Goal: Navigation & Orientation: Find specific page/section

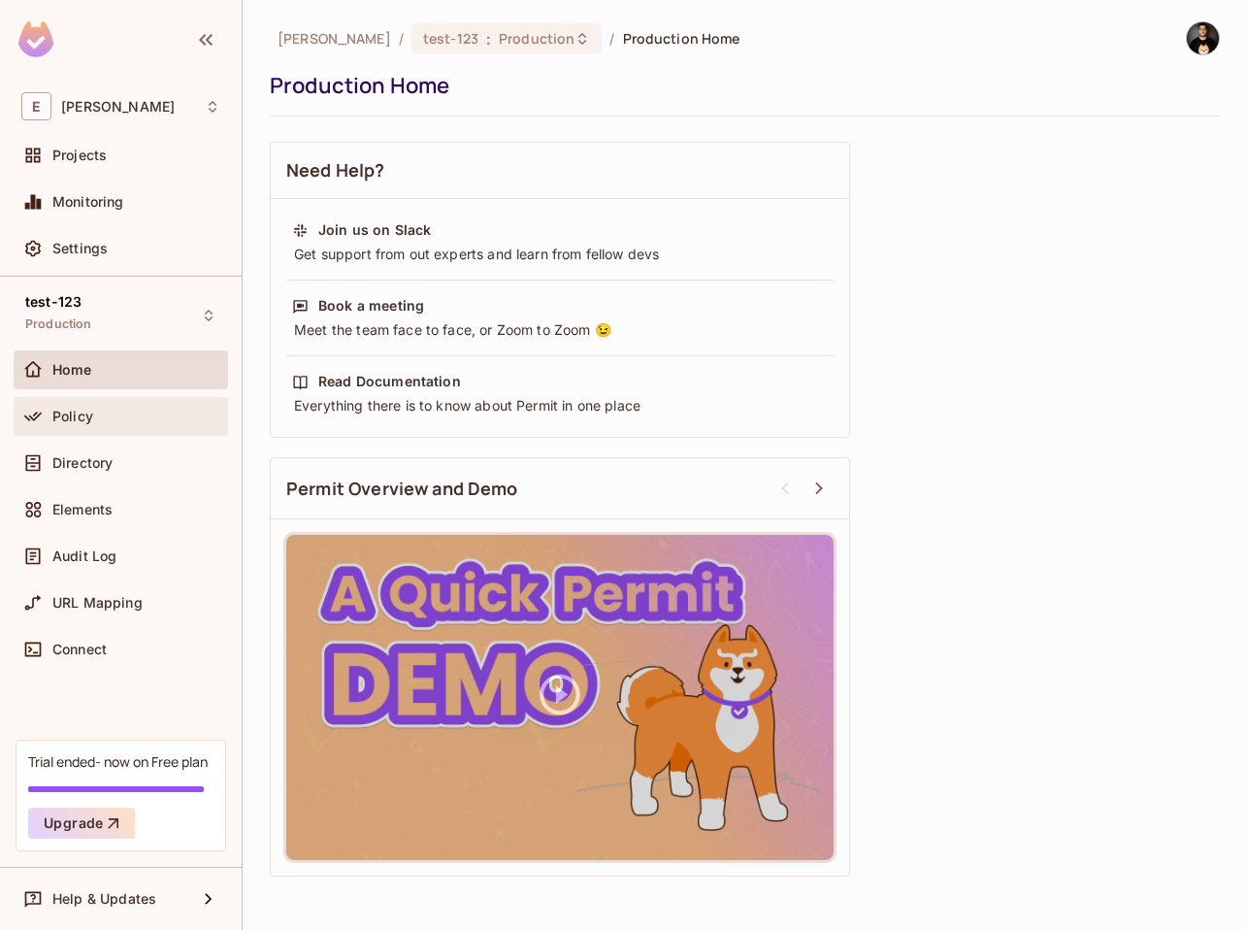
click at [119, 415] on div "Policy" at bounding box center [136, 417] width 168 height 16
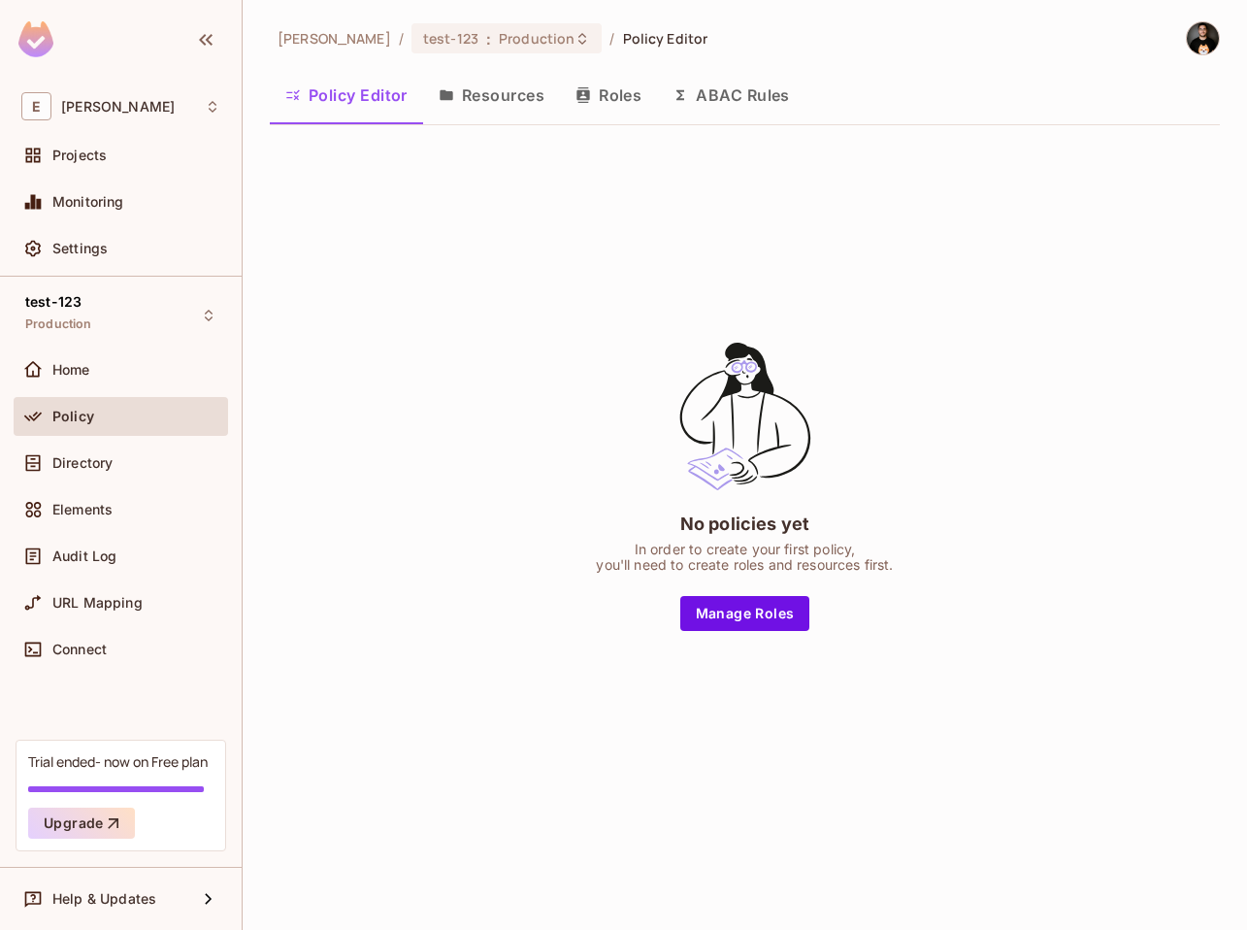
click at [467, 105] on button "Resources" at bounding box center [491, 95] width 137 height 49
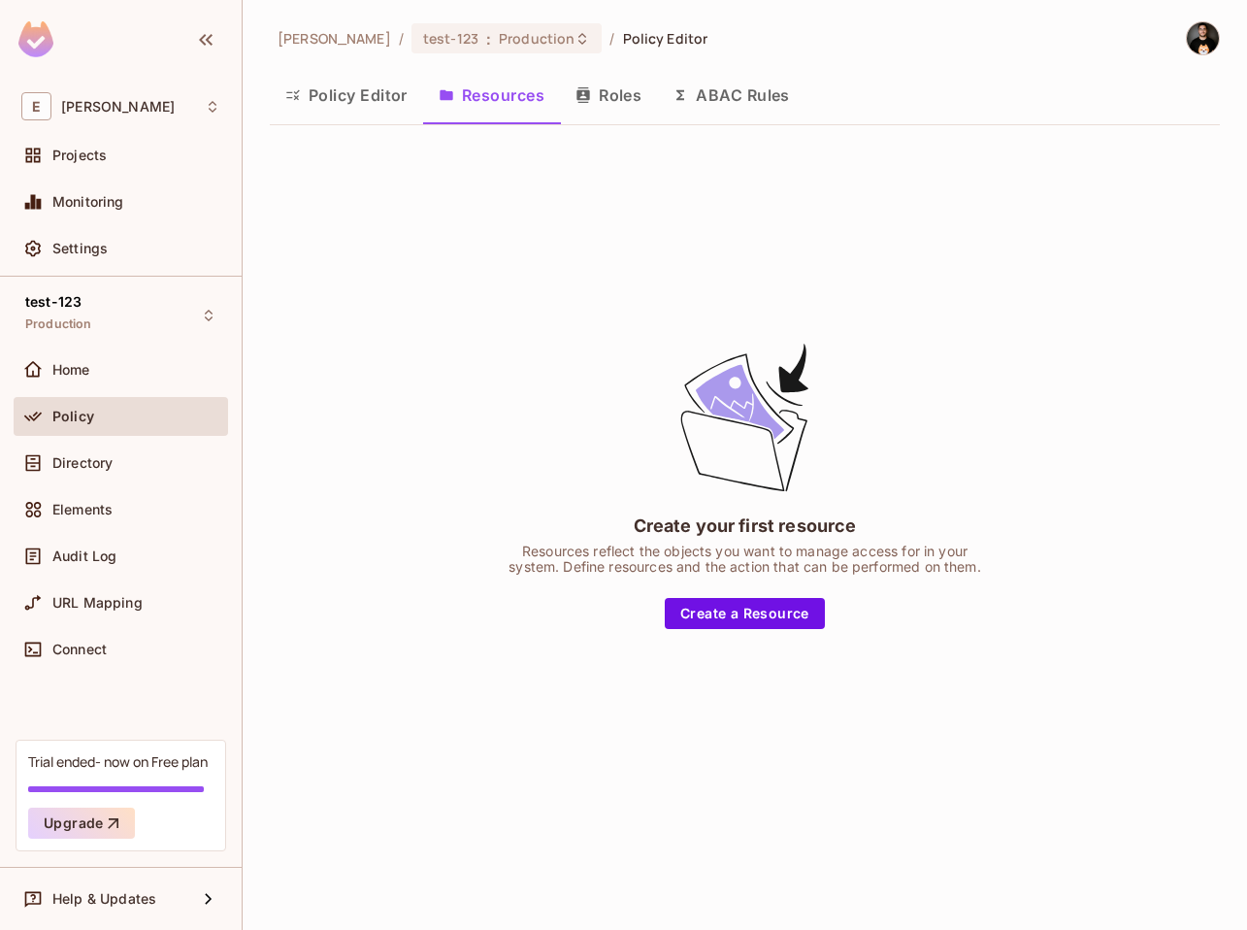
click at [370, 112] on button "Policy Editor" at bounding box center [346, 95] width 153 height 49
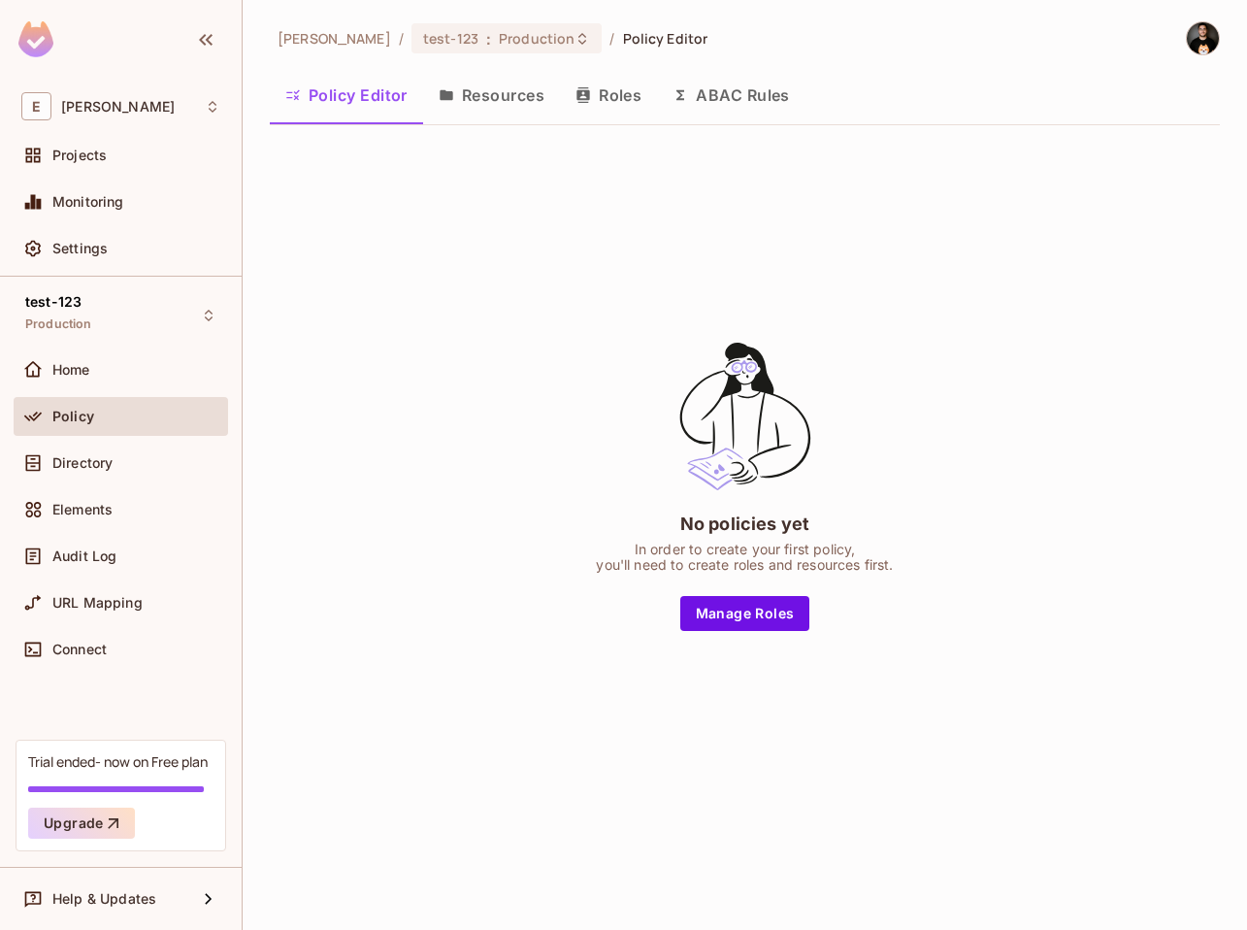
click at [555, 268] on div "No policies yet In order to create your first policy, you'll need to create rol…" at bounding box center [745, 484] width 950 height 687
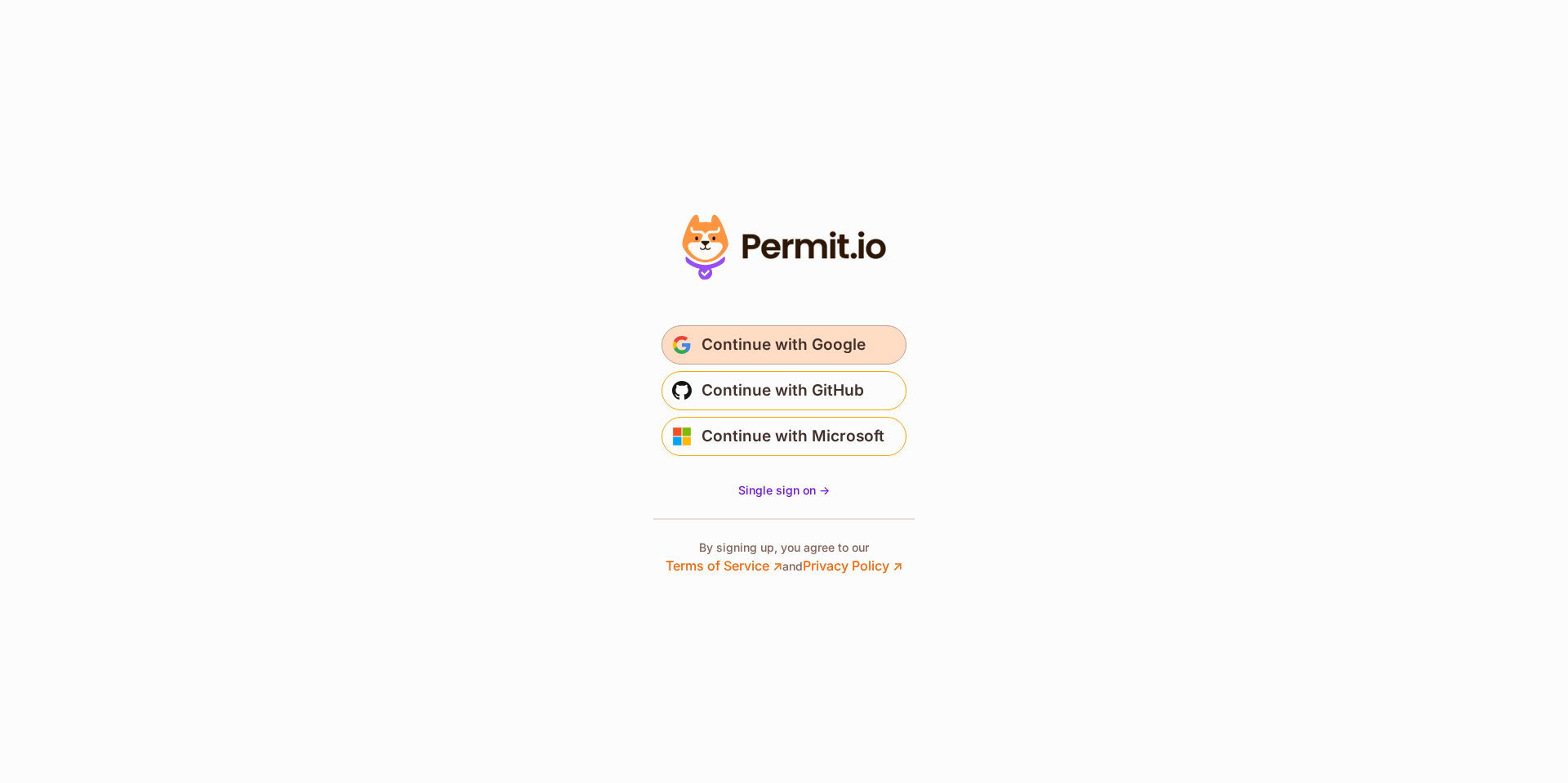
click at [754, 339] on span "Continue with Google" at bounding box center [784, 344] width 164 height 26
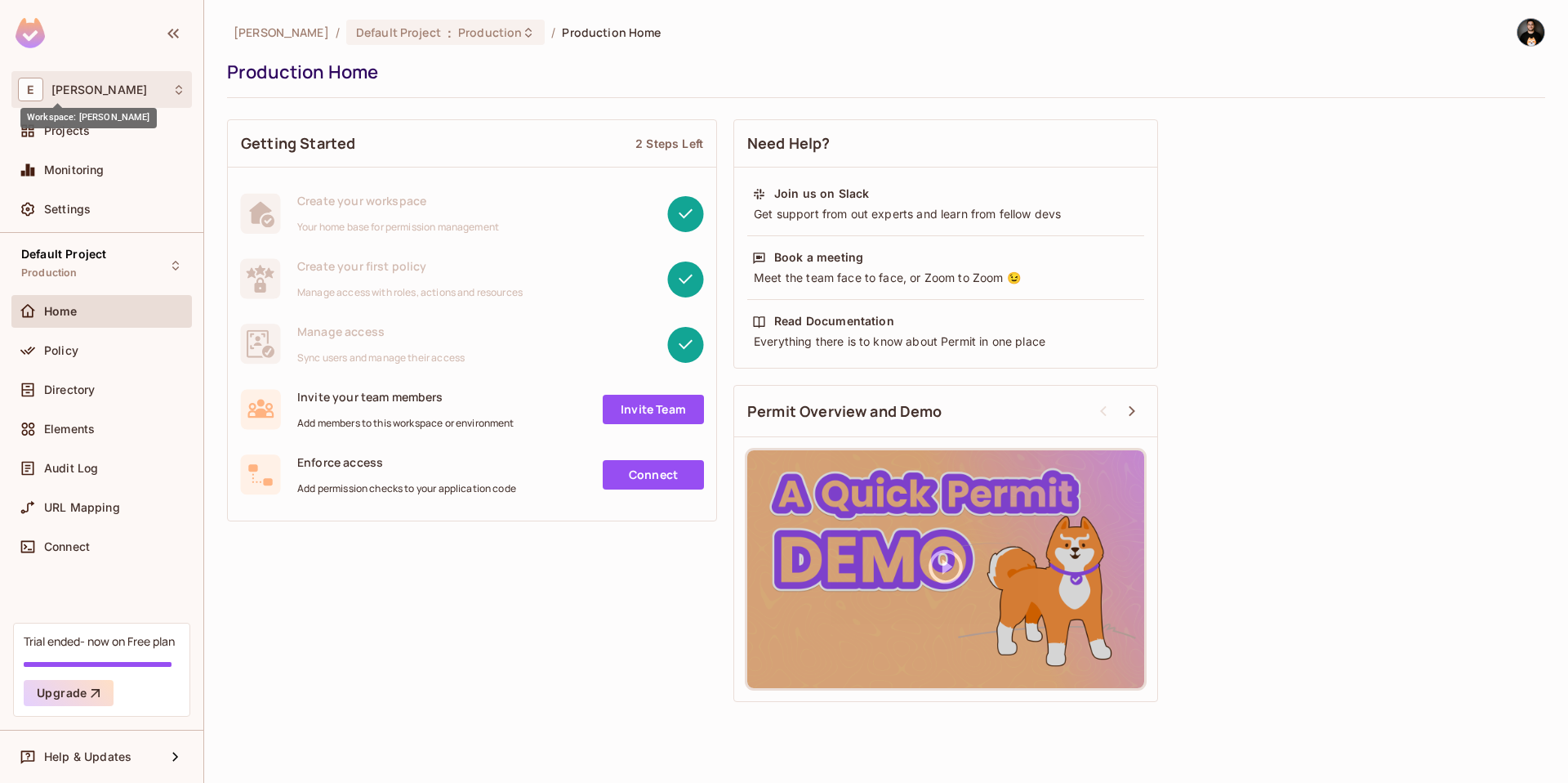
click at [63, 88] on span "[PERSON_NAME]" at bounding box center [99, 90] width 96 height 13
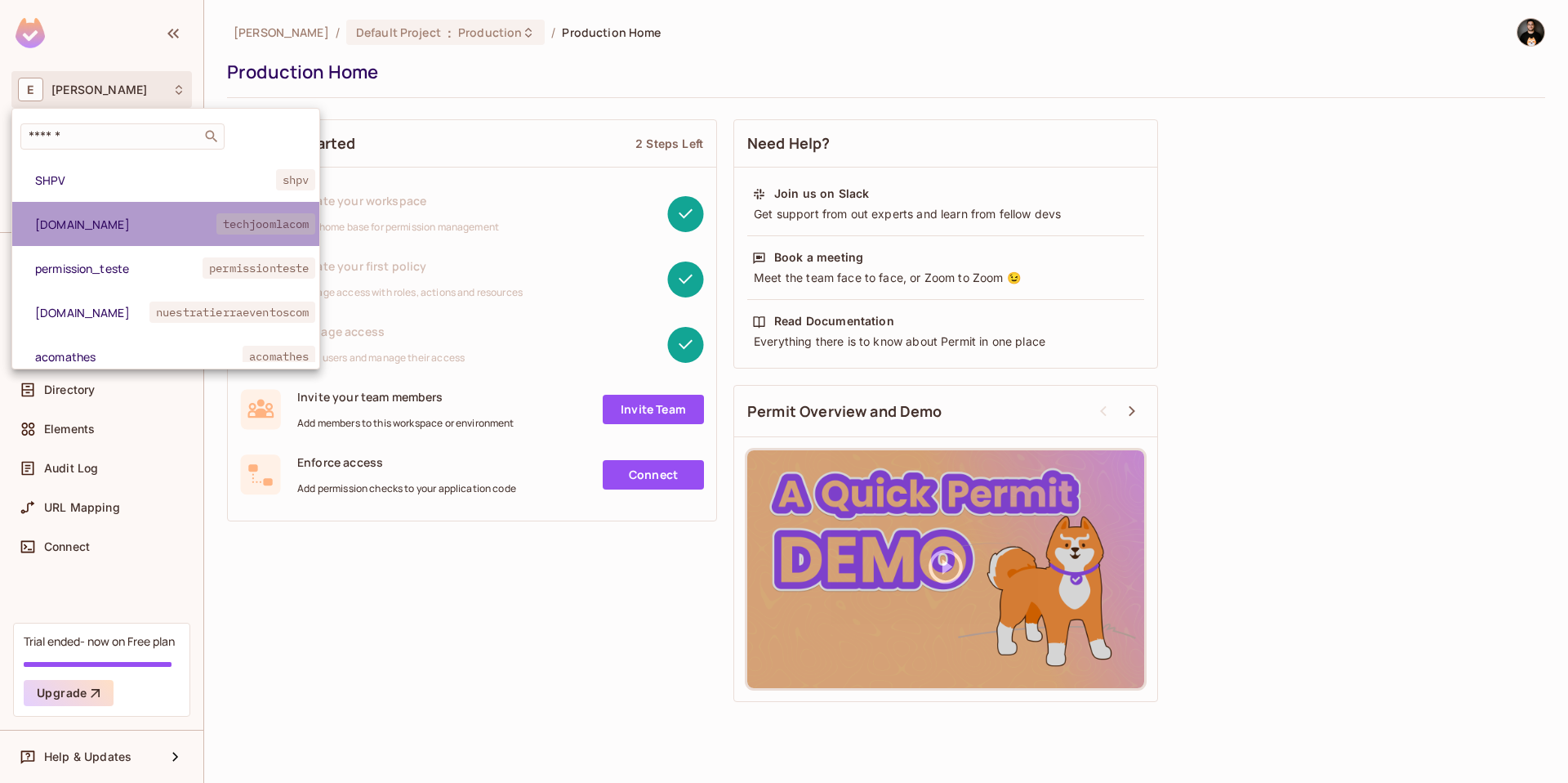
click at [111, 216] on span "[DOMAIN_NAME]" at bounding box center [125, 224] width 181 height 15
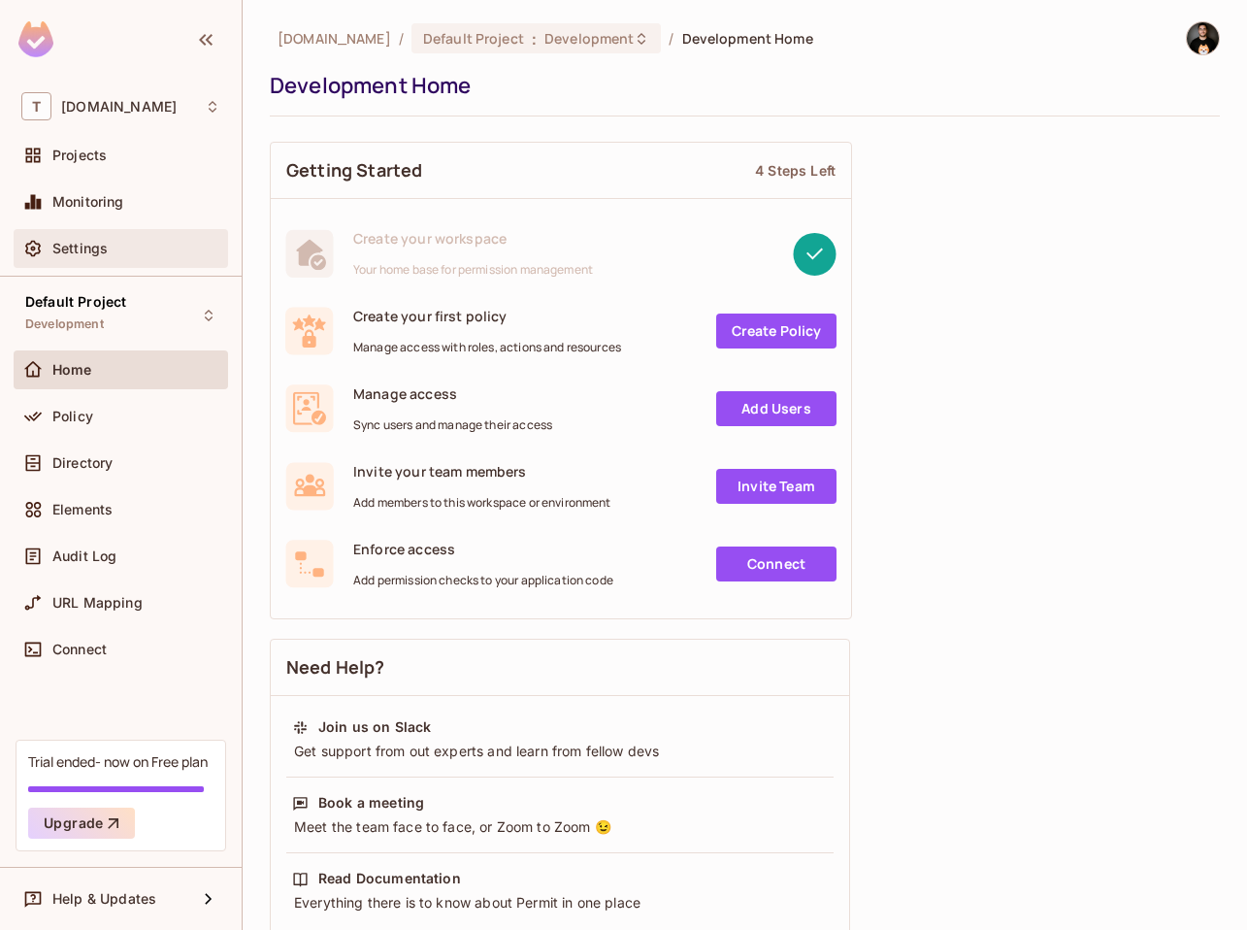
click at [99, 243] on span "Settings" at bounding box center [79, 249] width 55 height 16
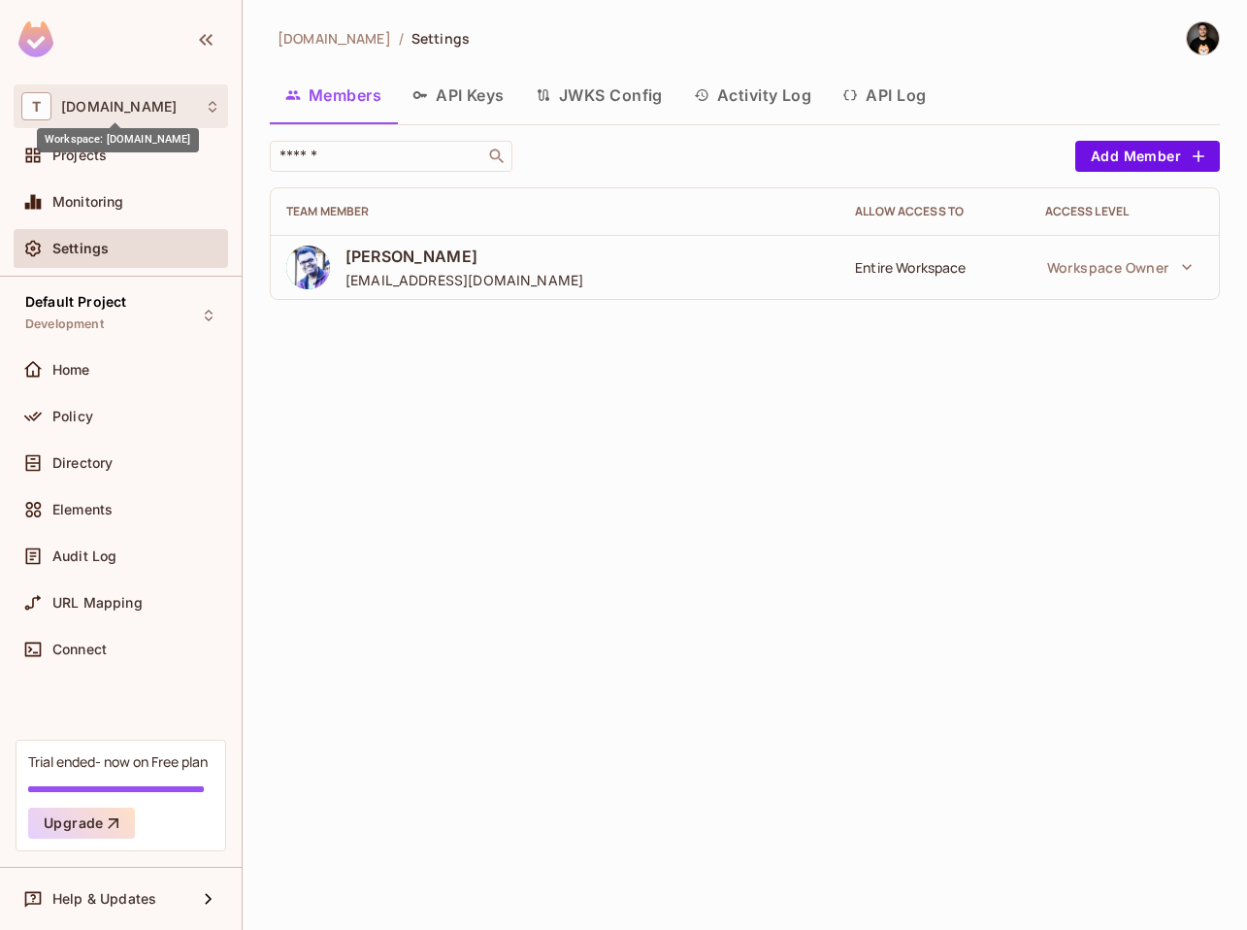
click at [131, 100] on span "[DOMAIN_NAME]" at bounding box center [118, 107] width 115 height 16
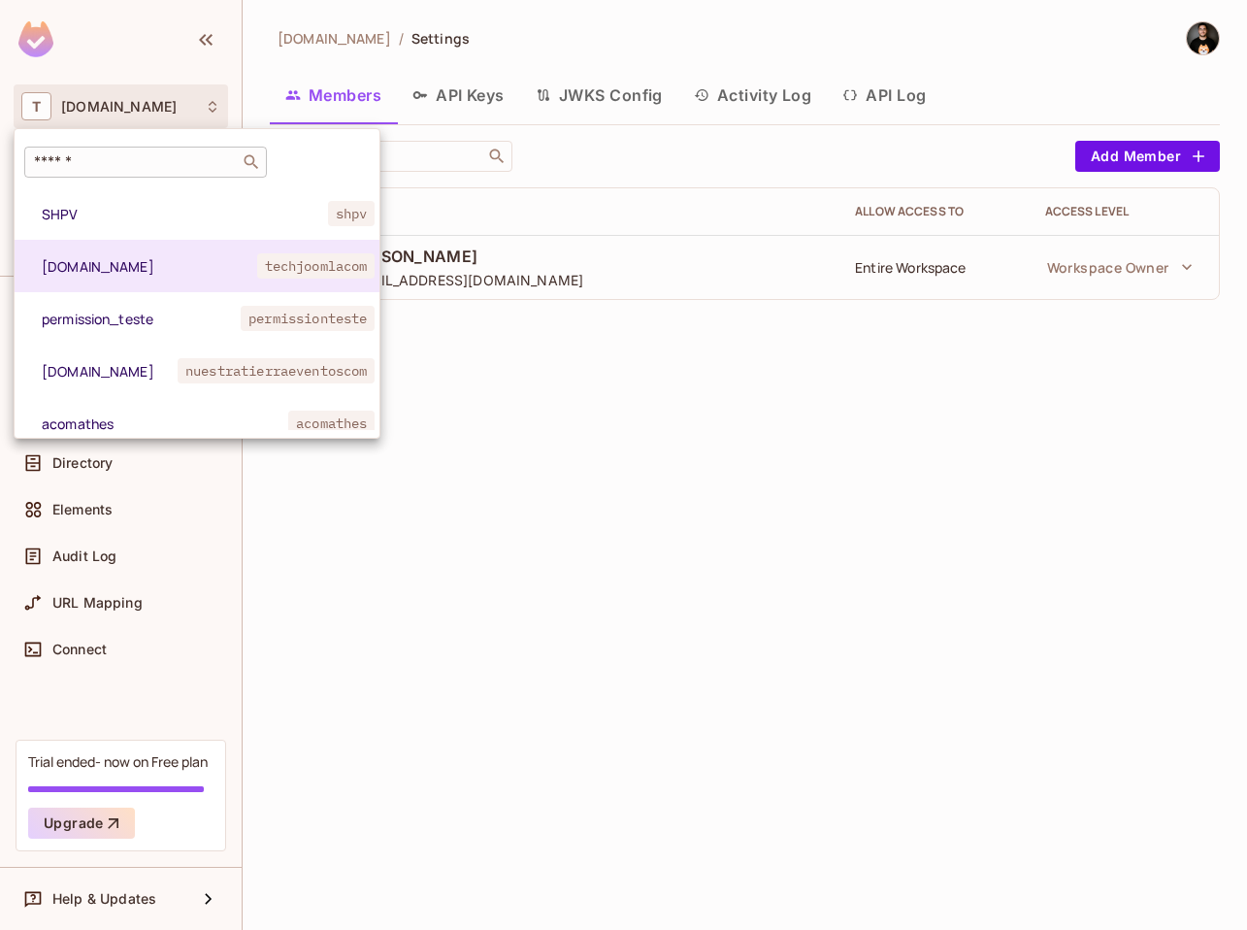
click at [118, 175] on div "​" at bounding box center [145, 162] width 243 height 31
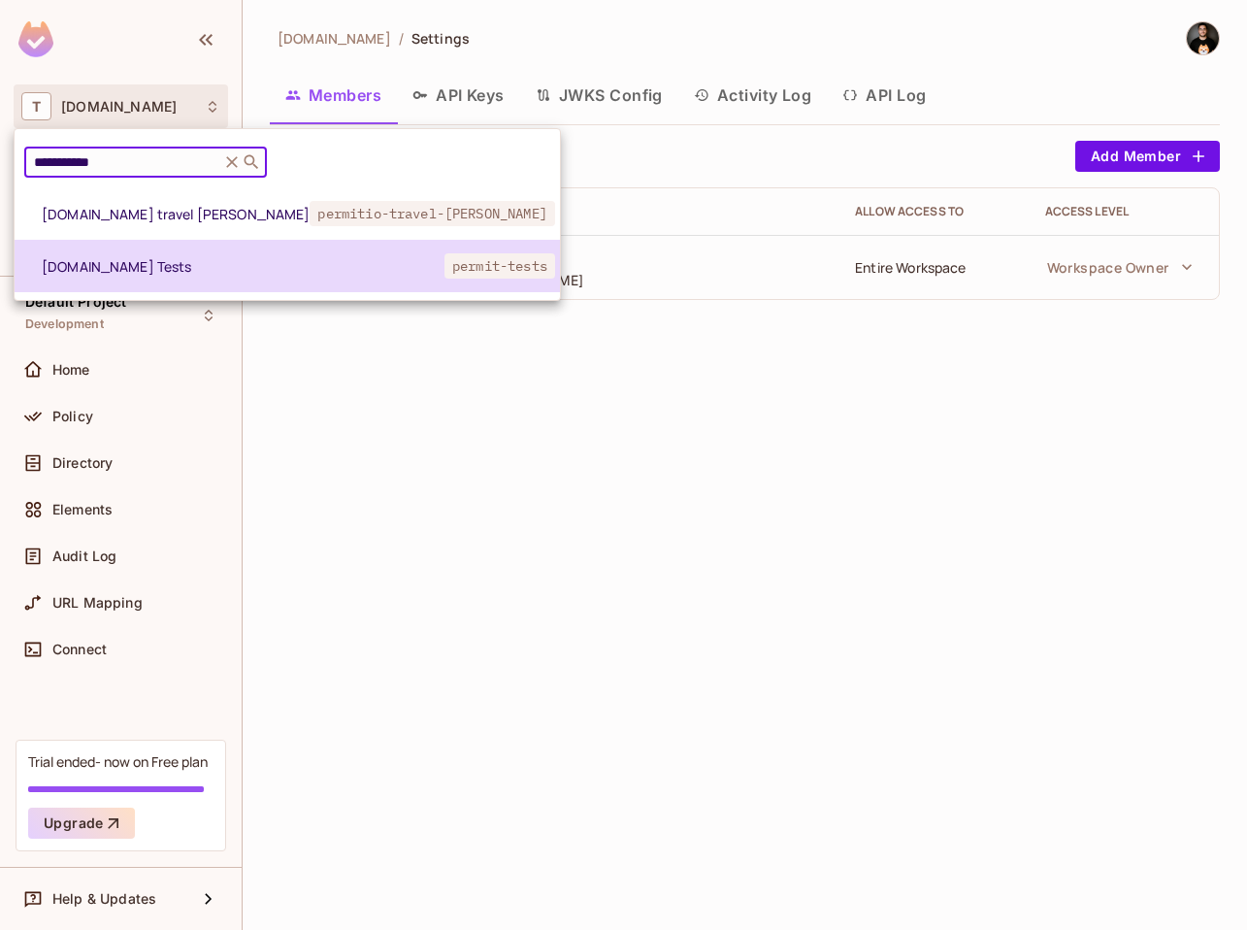
type input "**********"
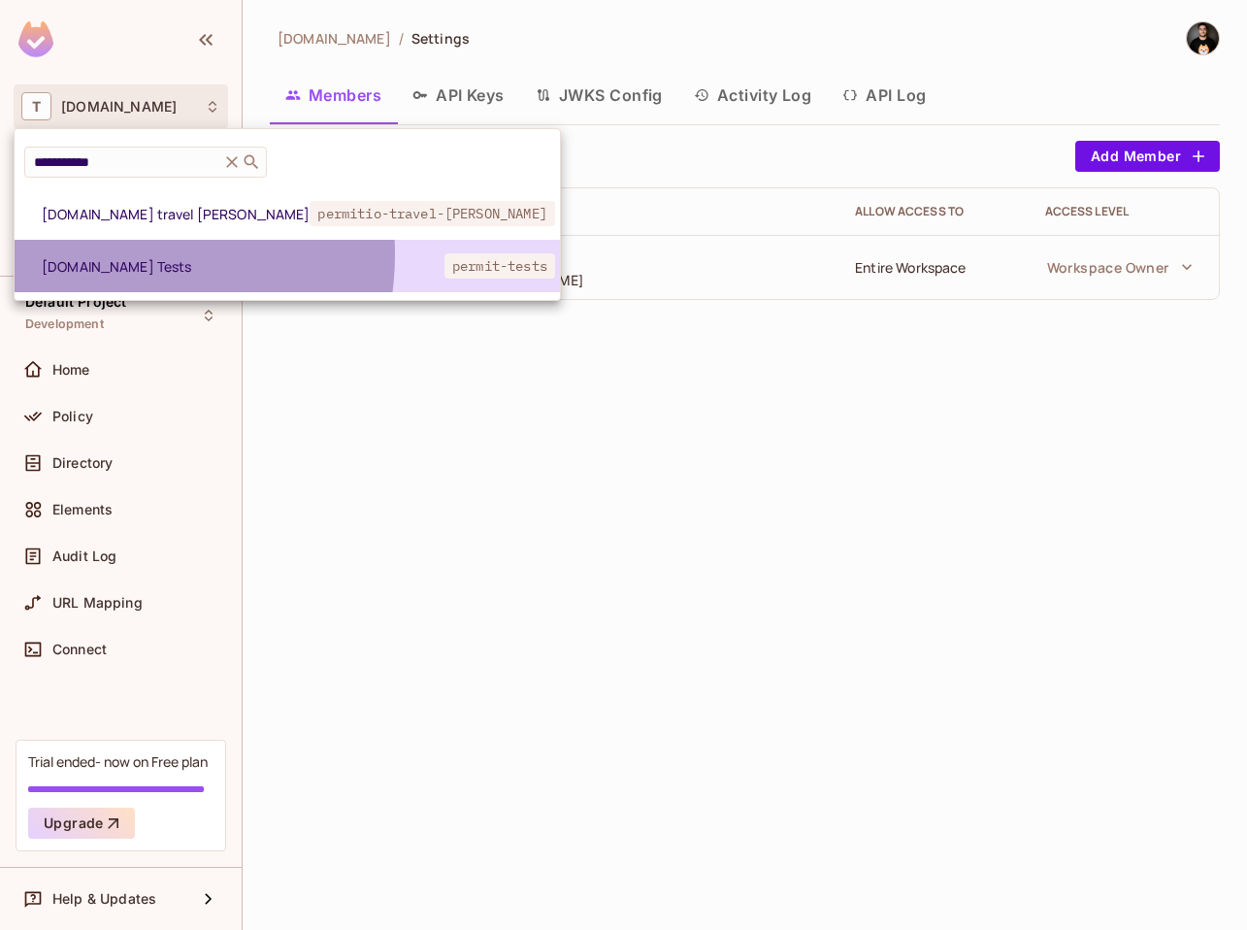
click at [109, 254] on li "[DOMAIN_NAME] Tests permit-tests" at bounding box center [287, 266] width 545 height 52
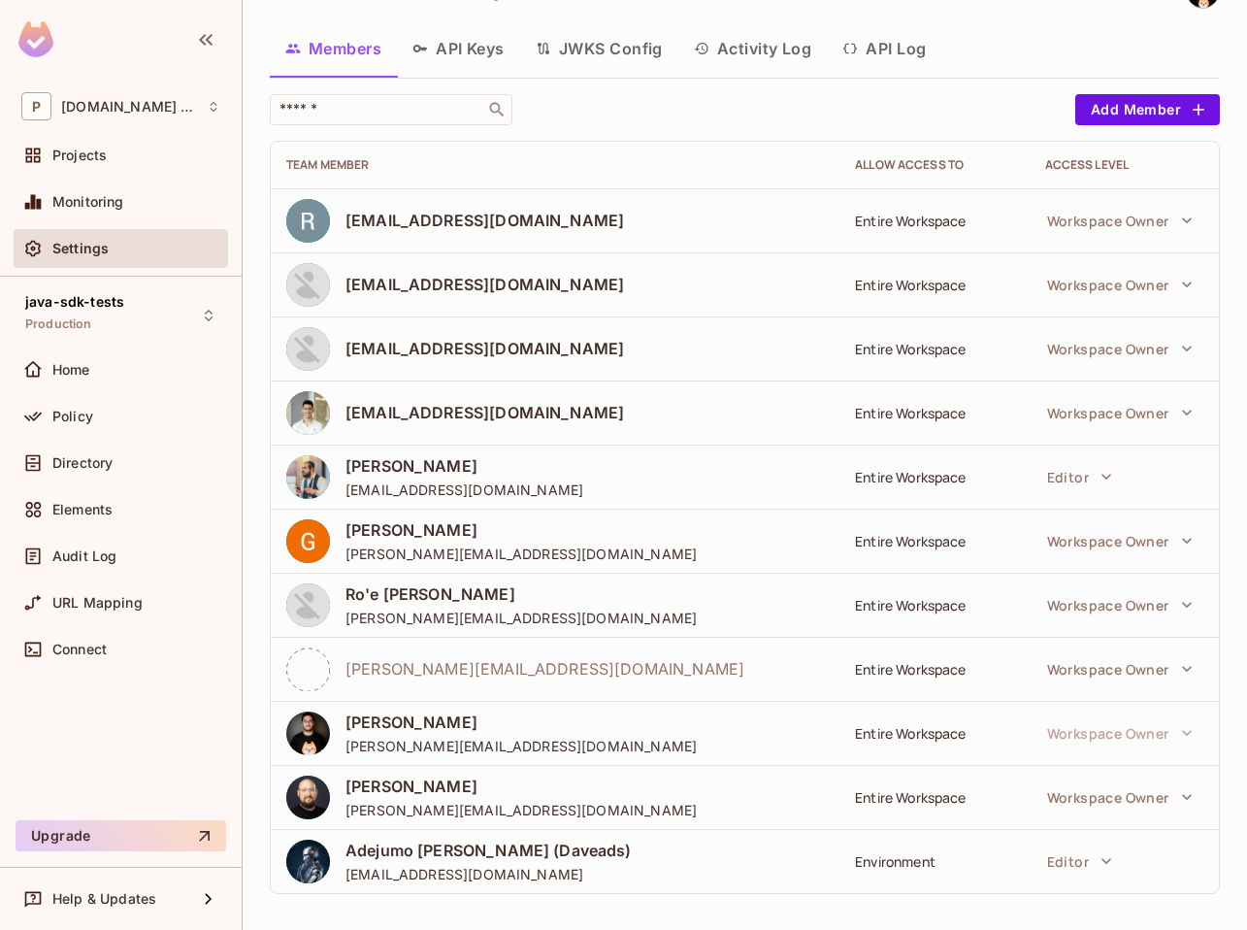
scroll to position [53, 0]
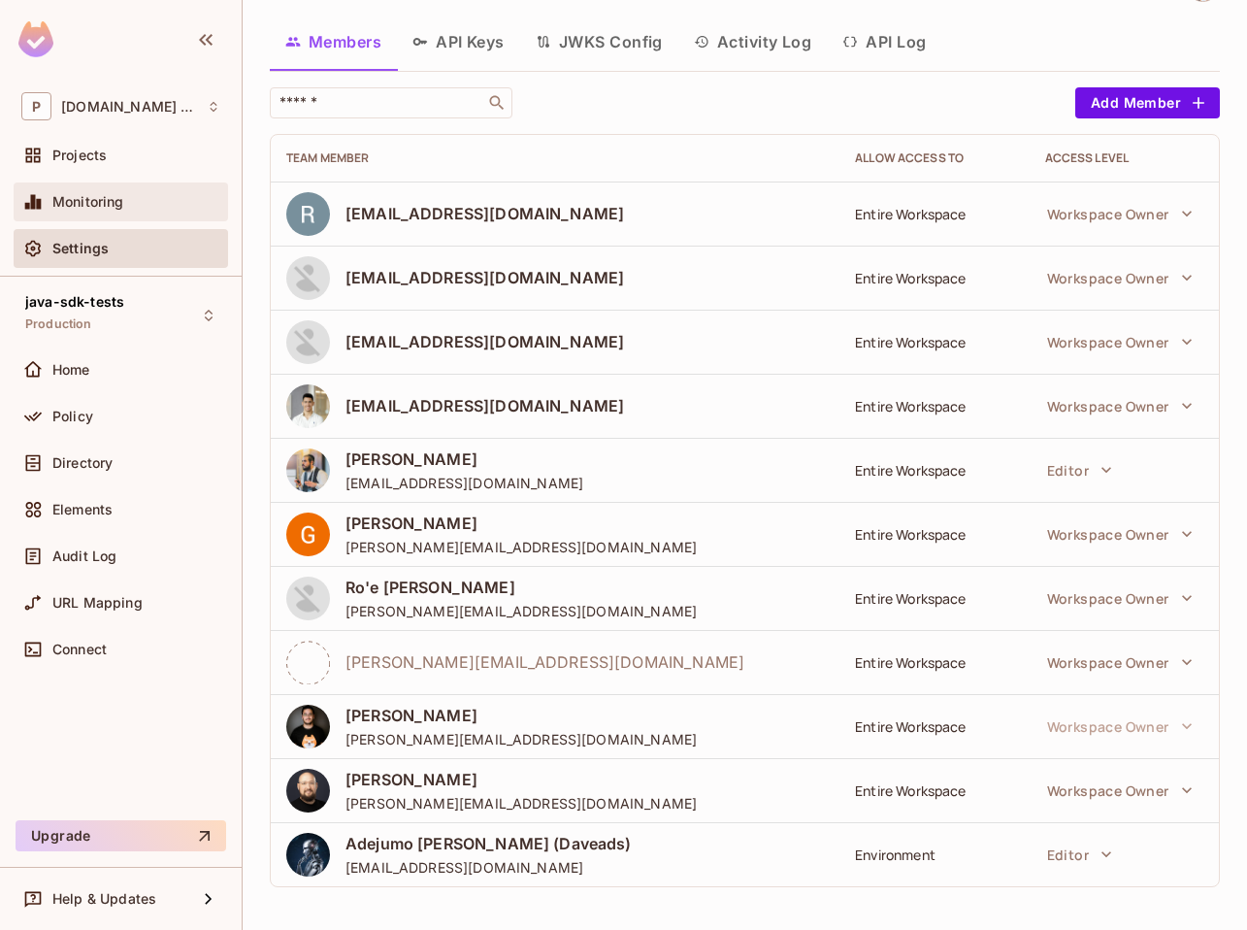
click at [97, 216] on div "Monitoring" at bounding box center [121, 201] width 214 height 39
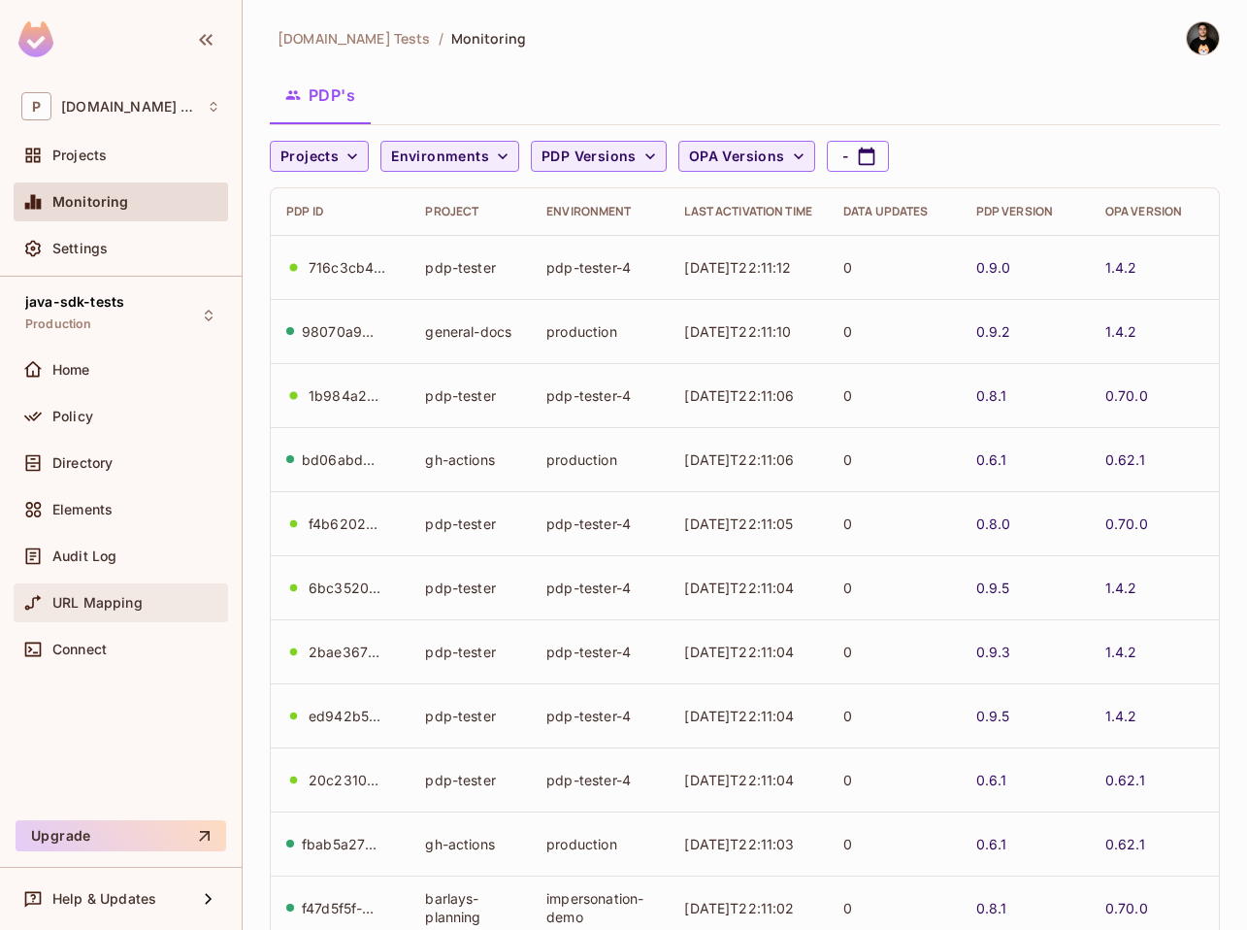
click at [80, 591] on div "URL Mapping" at bounding box center [120, 602] width 199 height 23
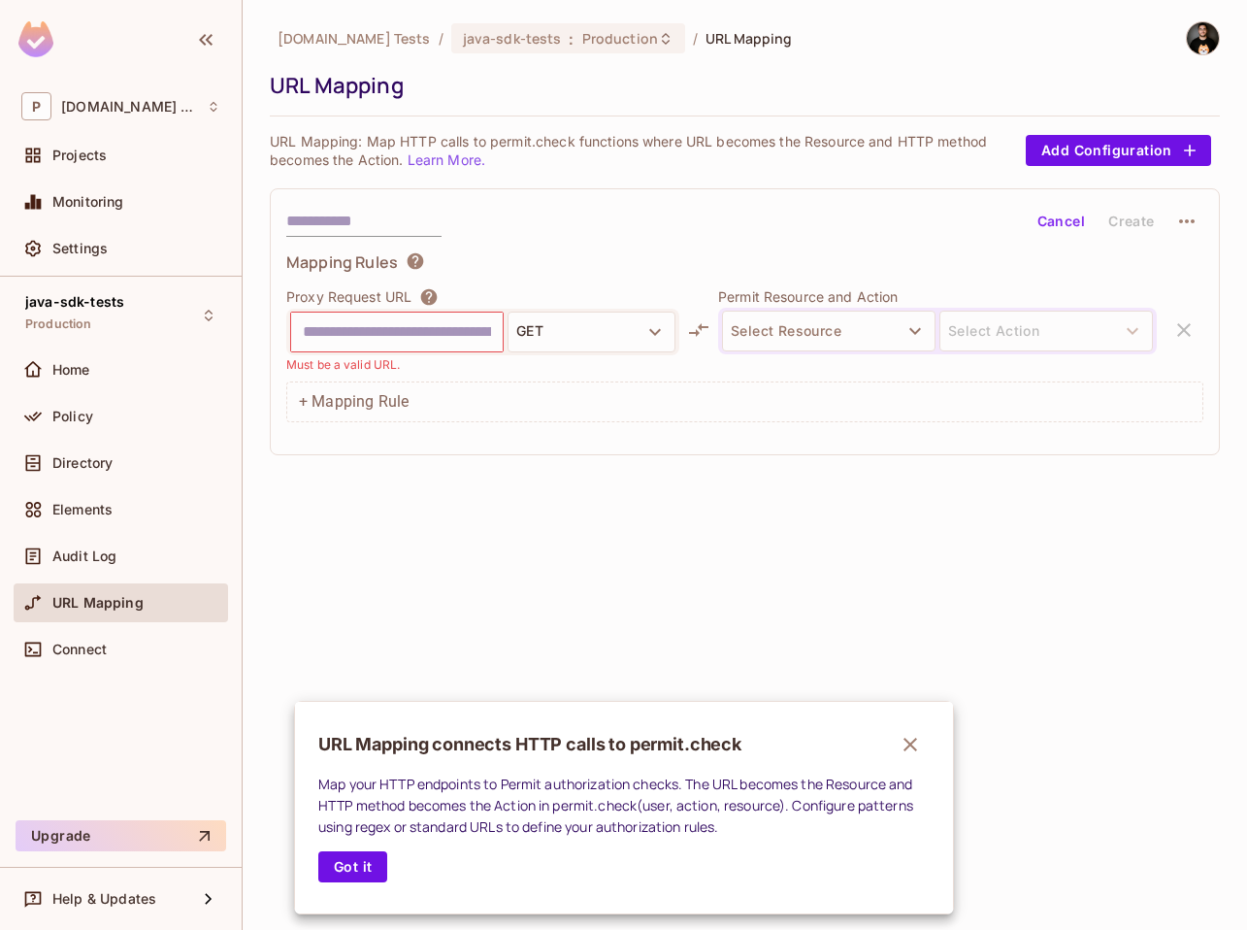
click at [915, 747] on icon "button" at bounding box center [910, 744] width 23 height 23
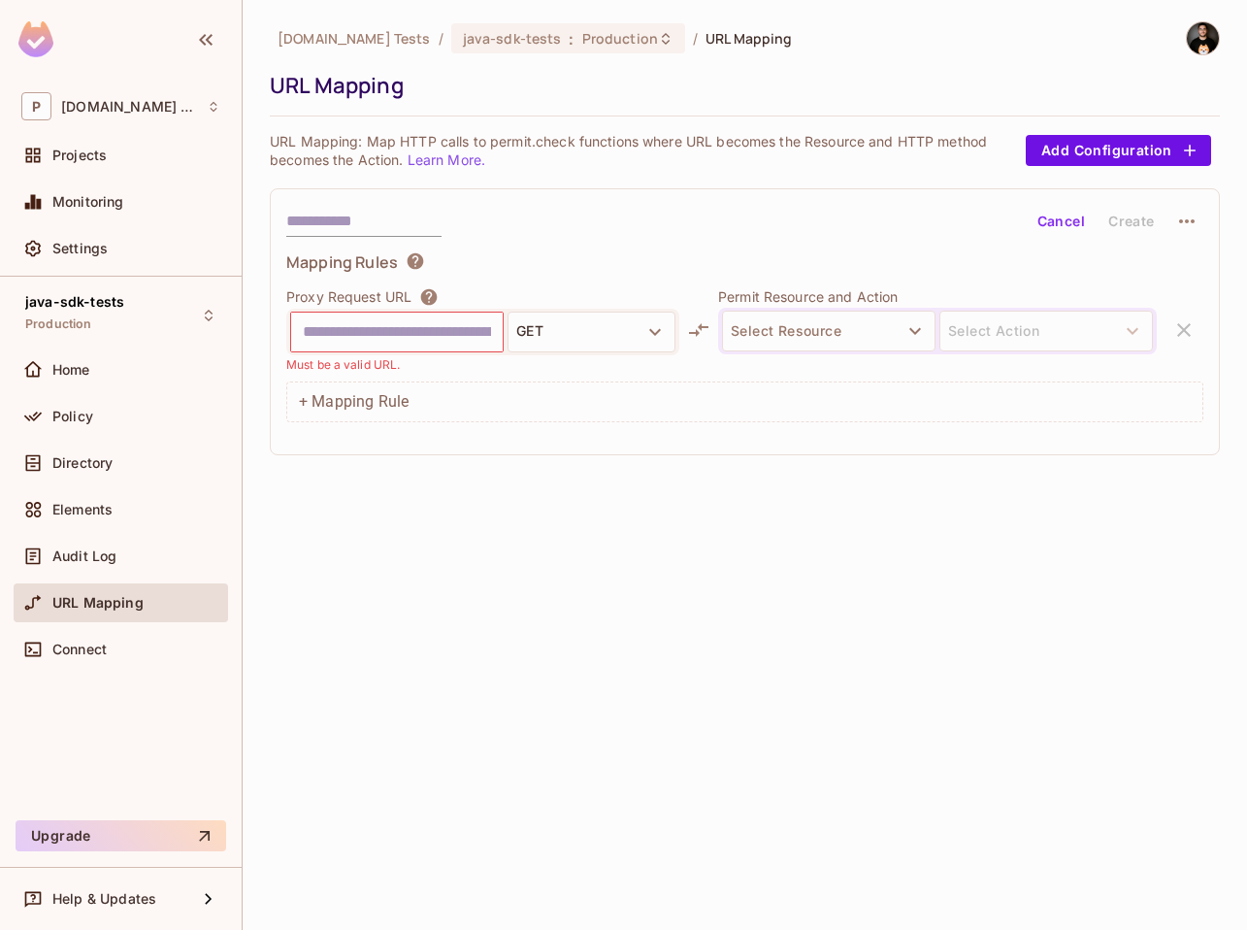
click at [656, 571] on div "[DOMAIN_NAME] Tests / java-sdk-tests : Production / URL Mapping URL Mapping URL…" at bounding box center [745, 465] width 1004 height 930
click at [677, 532] on div "[DOMAIN_NAME] Tests / java-sdk-tests : Production / URL Mapping URL Mapping URL…" at bounding box center [745, 465] width 1004 height 930
click at [841, 594] on div "[DOMAIN_NAME] Tests / java-sdk-tests : Production / URL Mapping URL Mapping URL…" at bounding box center [745, 465] width 1004 height 930
click at [971, 649] on div "[DOMAIN_NAME] Tests / java-sdk-tests : Production / URL Mapping URL Mapping URL…" at bounding box center [745, 465] width 1004 height 930
click at [1124, 671] on div "[DOMAIN_NAME] Tests / java-sdk-tests : Production / URL Mapping URL Mapping URL…" at bounding box center [745, 465] width 1004 height 930
